Goal: Information Seeking & Learning: Learn about a topic

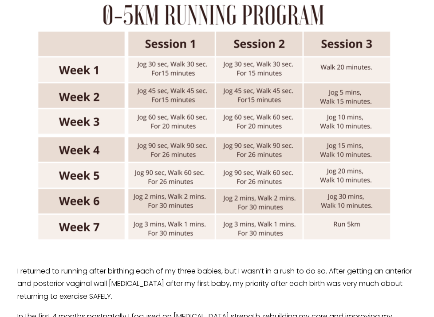
scroll to position [904, 0]
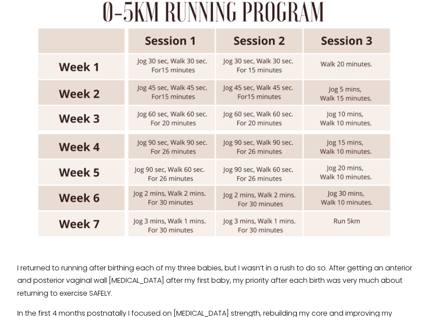
drag, startPoint x: 170, startPoint y: 81, endPoint x: 213, endPoint y: 134, distance: 68.2
click at [213, 134] on div at bounding box center [217, 113] width 400 height 266
drag, startPoint x: 222, startPoint y: 156, endPoint x: 199, endPoint y: 95, distance: 65.5
click at [199, 95] on div at bounding box center [217, 113] width 400 height 266
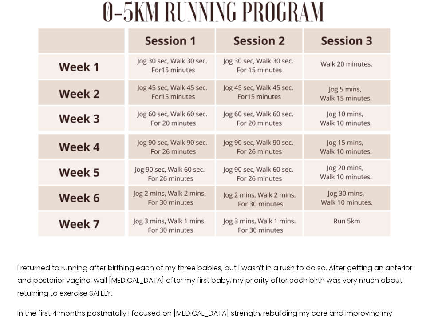
click at [199, 95] on div at bounding box center [217, 113] width 400 height 266
drag, startPoint x: 286, startPoint y: 162, endPoint x: 277, endPoint y: 118, distance: 45.7
click at [277, 118] on div at bounding box center [217, 113] width 400 height 266
drag, startPoint x: 253, startPoint y: 93, endPoint x: 290, endPoint y: 170, distance: 85.6
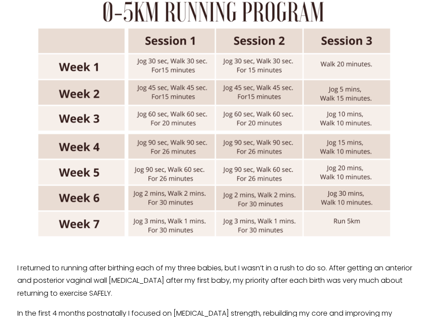
click at [290, 170] on div at bounding box center [217, 113] width 400 height 266
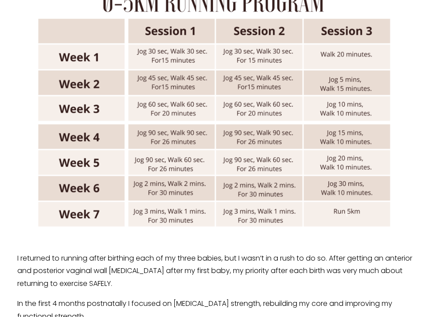
scroll to position [915, 0]
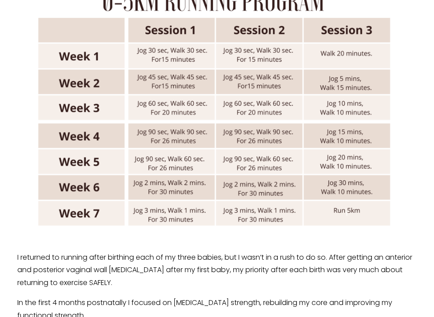
drag, startPoint x: 329, startPoint y: 83, endPoint x: 359, endPoint y: 133, distance: 57.9
click at [359, 133] on div at bounding box center [217, 103] width 400 height 266
drag, startPoint x: 365, startPoint y: 154, endPoint x: 340, endPoint y: 94, distance: 65.3
click at [340, 94] on div at bounding box center [217, 103] width 400 height 266
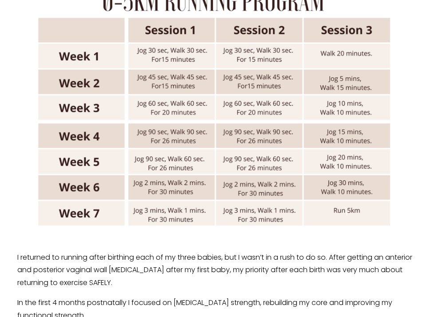
drag, startPoint x: 326, startPoint y: 80, endPoint x: 354, endPoint y: 114, distance: 43.2
click at [354, 114] on div at bounding box center [217, 103] width 400 height 266
drag, startPoint x: 328, startPoint y: 77, endPoint x: 347, endPoint y: 113, distance: 40.9
click at [347, 113] on div at bounding box center [217, 103] width 400 height 266
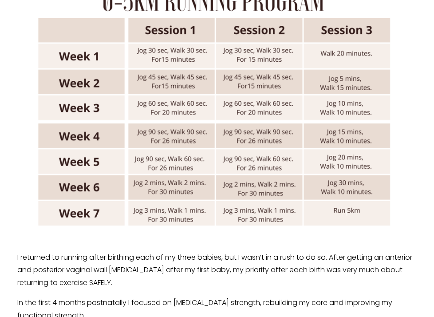
click at [347, 113] on div at bounding box center [217, 103] width 400 height 266
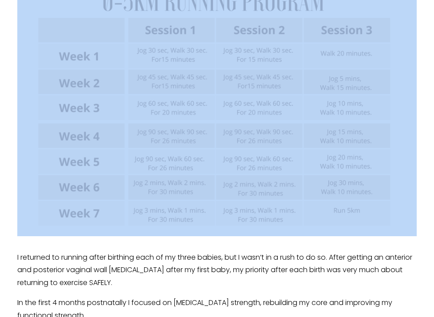
drag, startPoint x: 347, startPoint y: 113, endPoint x: 329, endPoint y: 78, distance: 39.5
click at [329, 78] on div at bounding box center [217, 103] width 400 height 266
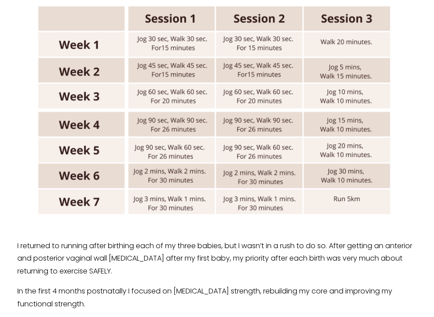
scroll to position [925, 0]
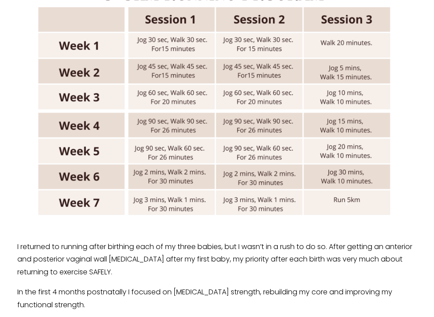
drag, startPoint x: 41, startPoint y: 11, endPoint x: 147, endPoint y: 128, distance: 157.8
click at [147, 128] on div at bounding box center [217, 92] width 400 height 266
drag, startPoint x: 380, startPoint y: 195, endPoint x: 194, endPoint y: 50, distance: 235.3
click at [201, 54] on div at bounding box center [217, 92] width 400 height 266
drag, startPoint x: 151, startPoint y: 18, endPoint x: 190, endPoint y: 75, distance: 69.0
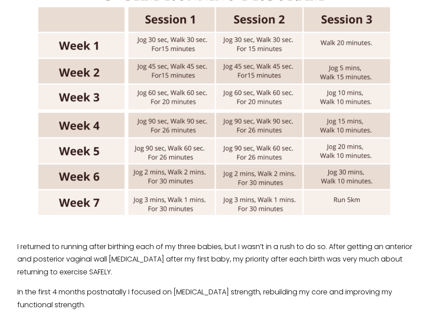
click at [190, 75] on div at bounding box center [217, 92] width 400 height 266
drag, startPoint x: 87, startPoint y: 145, endPoint x: 79, endPoint y: 84, distance: 60.8
click at [79, 84] on div at bounding box center [217, 92] width 400 height 266
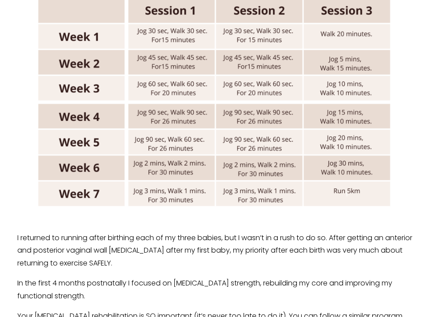
scroll to position [899, 0]
